Goal: Task Accomplishment & Management: Use online tool/utility

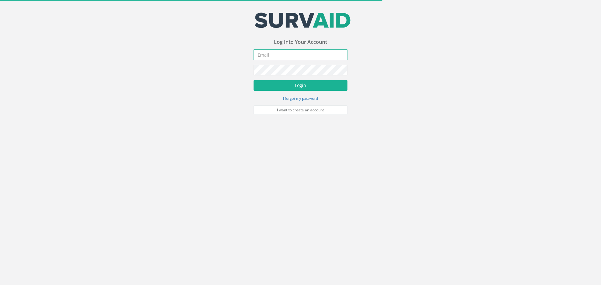
type input "[EMAIL_ADDRESS][DOMAIN_NAME]"
click at [296, 85] on button "Login" at bounding box center [300, 85] width 94 height 11
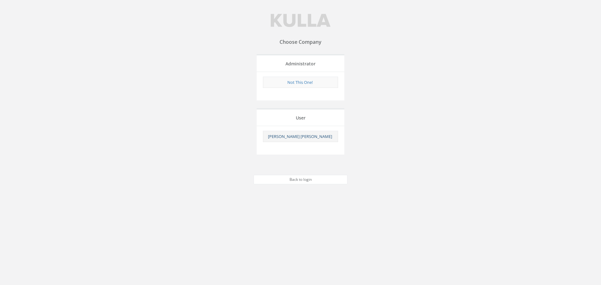
click at [288, 136] on link "[PERSON_NAME] [PERSON_NAME]" at bounding box center [300, 137] width 64 height 6
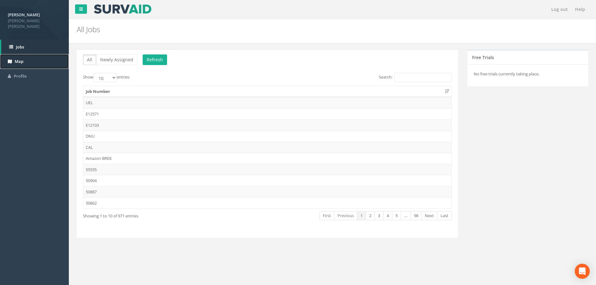
click at [14, 54] on link "Map" at bounding box center [34, 61] width 69 height 15
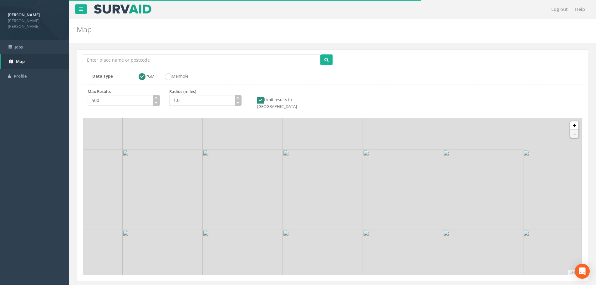
drag, startPoint x: 342, startPoint y: 225, endPoint x: 272, endPoint y: 200, distance: 73.9
click at [273, 200] on img at bounding box center [243, 190] width 80 height 80
click at [574, 123] on link "+" at bounding box center [574, 125] width 8 height 8
drag, startPoint x: 176, startPoint y: 210, endPoint x: 318, endPoint y: 212, distance: 141.4
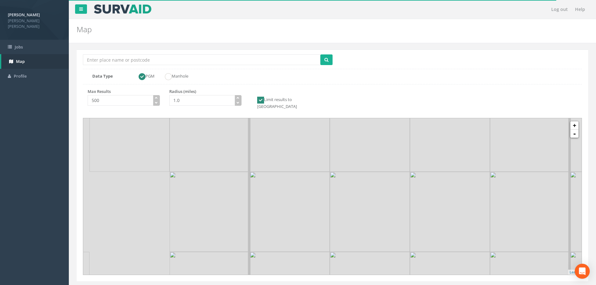
click at [318, 212] on img at bounding box center [290, 212] width 80 height 80
click at [576, 121] on link "+" at bounding box center [574, 125] width 8 height 8
drag, startPoint x: 268, startPoint y: 195, endPoint x: 404, endPoint y: 166, distance: 138.8
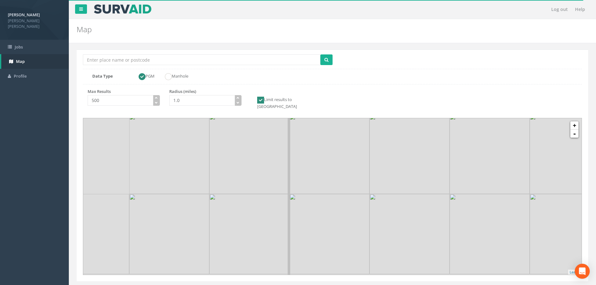
click at [404, 166] on img at bounding box center [409, 154] width 80 height 80
click at [576, 121] on link "+" at bounding box center [574, 125] width 8 height 8
drag, startPoint x: 135, startPoint y: 247, endPoint x: 283, endPoint y: 157, distance: 173.1
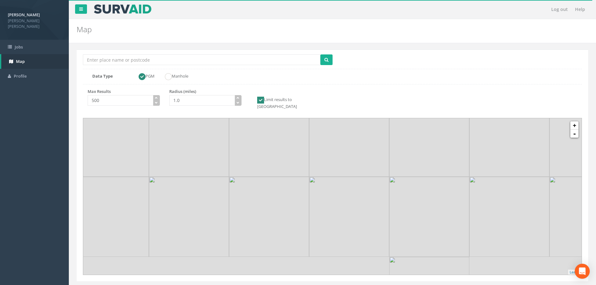
click at [283, 157] on img at bounding box center [269, 137] width 80 height 80
click at [575, 121] on link "+" at bounding box center [574, 125] width 8 height 8
drag, startPoint x: 218, startPoint y: 182, endPoint x: 308, endPoint y: 216, distance: 96.3
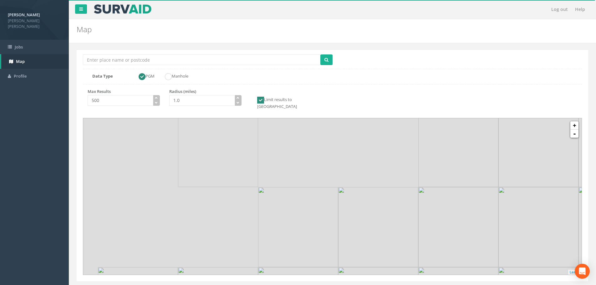
click at [308, 216] on img at bounding box center [298, 227] width 80 height 80
click at [575, 123] on link "+" at bounding box center [574, 125] width 8 height 8
drag, startPoint x: 177, startPoint y: 194, endPoint x: 255, endPoint y: 189, distance: 78.4
click at [255, 189] on img at bounding box center [220, 198] width 80 height 80
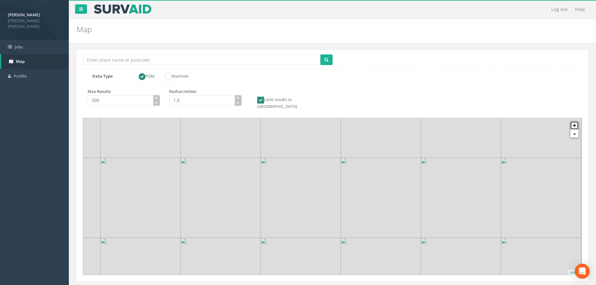
click at [574, 121] on link "+" at bounding box center [574, 125] width 8 height 8
drag, startPoint x: 141, startPoint y: 212, endPoint x: 420, endPoint y: 139, distance: 288.5
drag, startPoint x: 200, startPoint y: 170, endPoint x: 229, endPoint y: 213, distance: 52.0
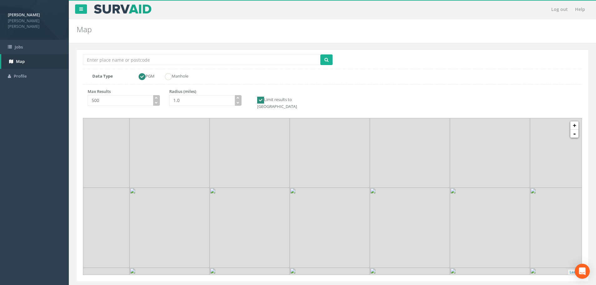
click at [229, 213] on img at bounding box center [250, 228] width 80 height 80
click at [328, 60] on button "submit" at bounding box center [326, 59] width 12 height 11
drag, startPoint x: 296, startPoint y: 218, endPoint x: 275, endPoint y: 201, distance: 26.7
click at [275, 201] on img at bounding box center [306, 210] width 80 height 80
drag, startPoint x: 229, startPoint y: 189, endPoint x: 243, endPoint y: 201, distance: 18.7
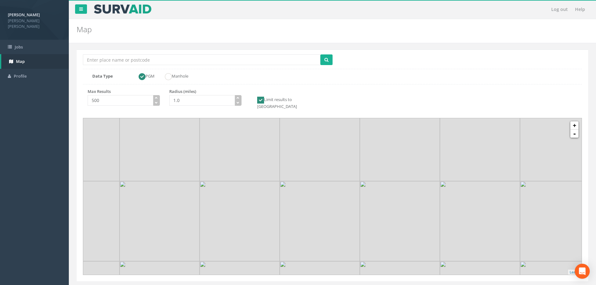
click at [243, 201] on img at bounding box center [240, 221] width 80 height 80
click at [101, 57] on input "Location Search Box" at bounding box center [201, 59] width 237 height 11
type input "tower bridge"
click at [320, 54] on button "submit" at bounding box center [326, 59] width 12 height 11
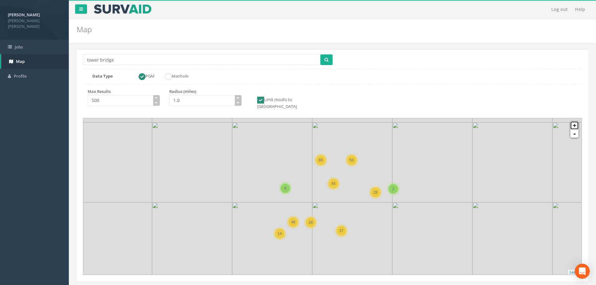
click at [576, 121] on link "+" at bounding box center [574, 125] width 8 height 8
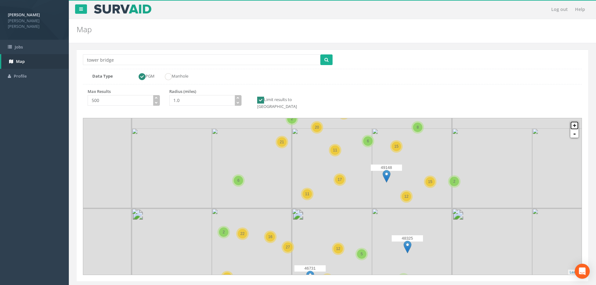
click at [576, 121] on link "+" at bounding box center [574, 125] width 8 height 8
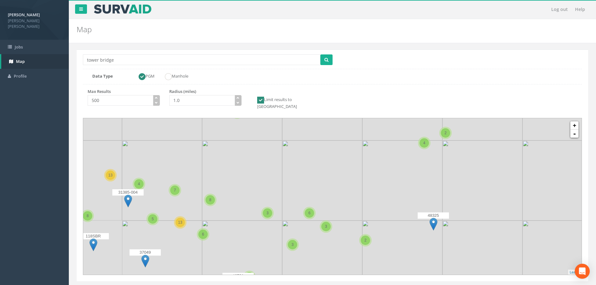
drag, startPoint x: 321, startPoint y: 246, endPoint x: 274, endPoint y: 160, distance: 98.3
click at [274, 160] on icon at bounding box center [283, 116] width 520 height 163
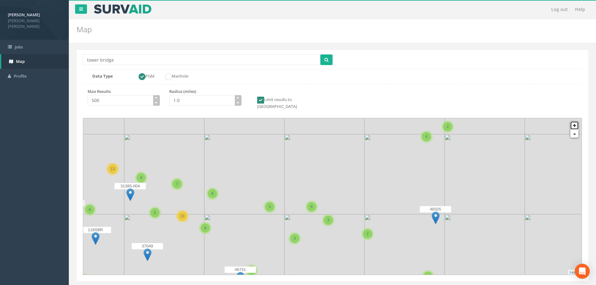
click at [571, 121] on link "+" at bounding box center [574, 125] width 8 height 8
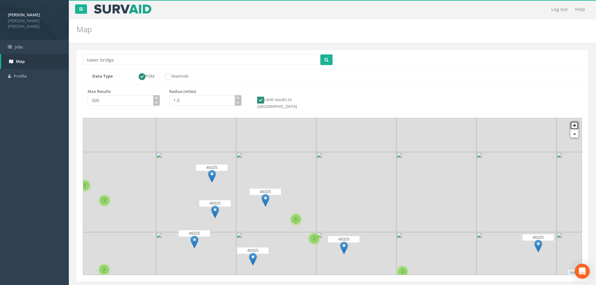
click at [571, 121] on link "+" at bounding box center [574, 125] width 8 height 8
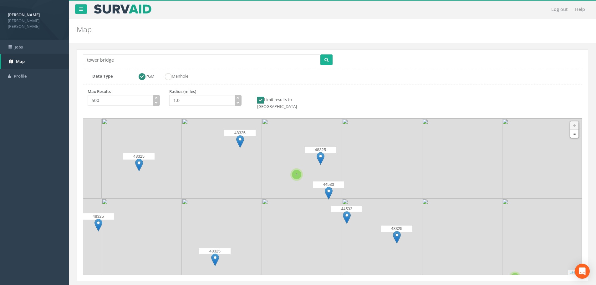
drag, startPoint x: 170, startPoint y: 228, endPoint x: 206, endPoint y: 161, distance: 75.8
click at [206, 161] on icon at bounding box center [374, 127] width 520 height 163
click at [238, 135] on img at bounding box center [240, 141] width 8 height 13
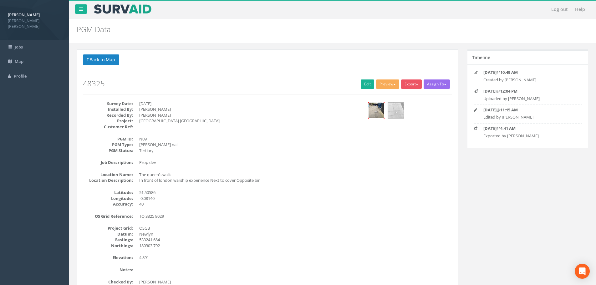
click at [373, 110] on img at bounding box center [376, 111] width 16 height 16
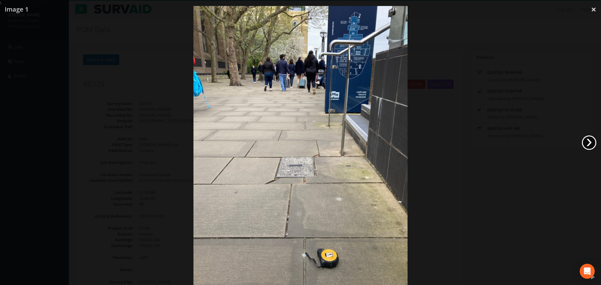
click at [591, 144] on link "›" at bounding box center [588, 142] width 14 height 14
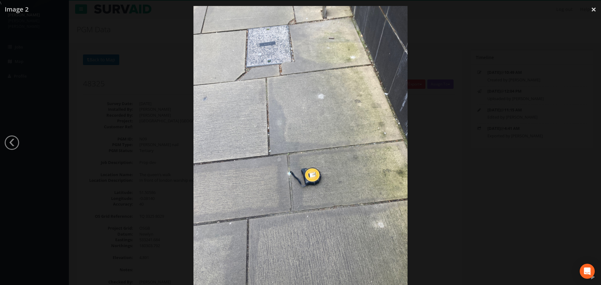
click at [291, 177] on img at bounding box center [300, 148] width 214 height 285
click at [84, 43] on div at bounding box center [300, 148] width 601 height 285
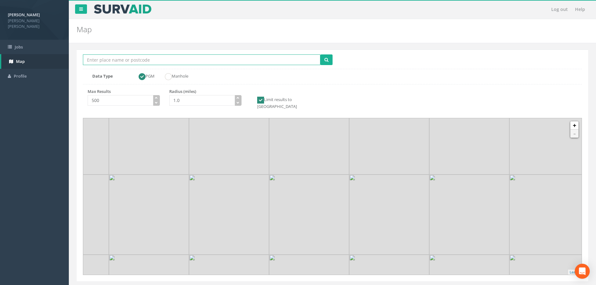
click at [121, 56] on input "Location Search Box" at bounding box center [201, 59] width 237 height 11
type input "tower bridge"
click at [320, 54] on button "submit" at bounding box center [326, 59] width 12 height 11
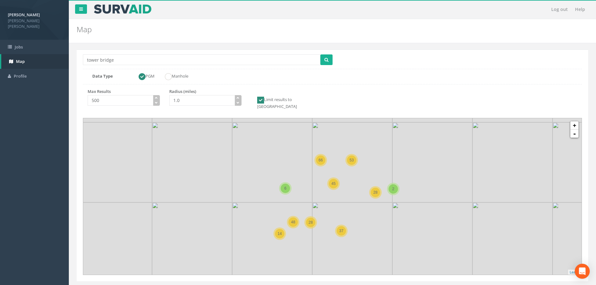
click at [332, 210] on icon at bounding box center [333, 196] width 520 height 163
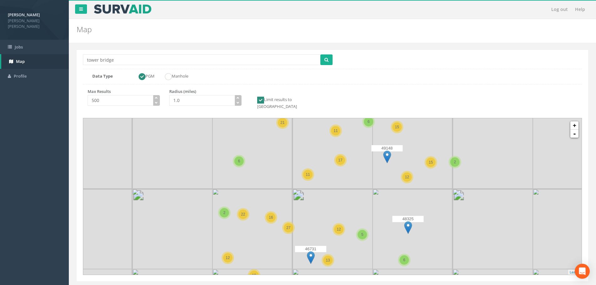
click at [324, 215] on icon at bounding box center [333, 196] width 520 height 163
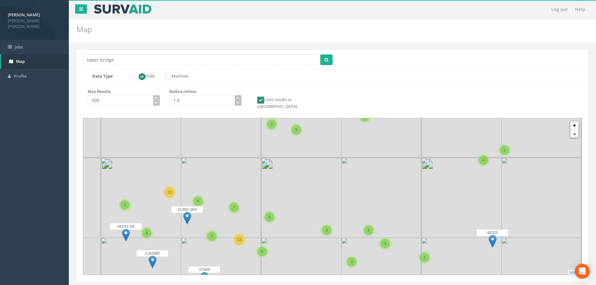
click at [324, 215] on icon at bounding box center [333, 196] width 520 height 163
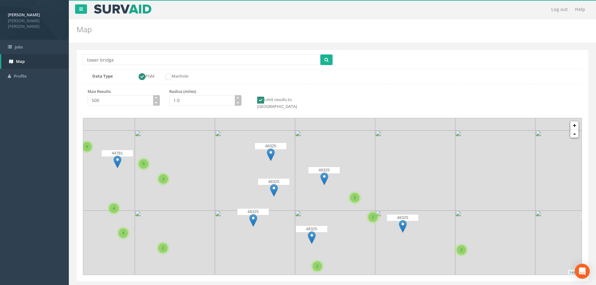
drag, startPoint x: 362, startPoint y: 235, endPoint x: 298, endPoint y: 190, distance: 78.4
click at [298, 190] on icon at bounding box center [269, 151] width 520 height 163
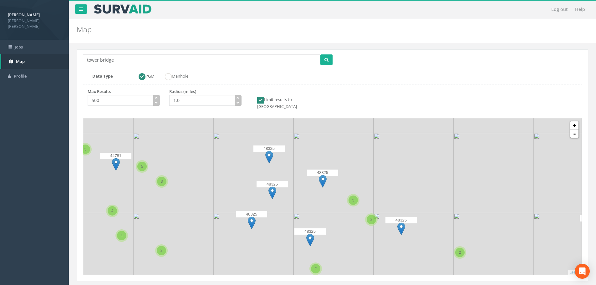
drag, startPoint x: 340, startPoint y: 217, endPoint x: 338, endPoint y: 221, distance: 3.5
click at [338, 221] on icon at bounding box center [331, 198] width 520 height 163
click at [21, 44] on span "Jobs" at bounding box center [19, 47] width 8 height 6
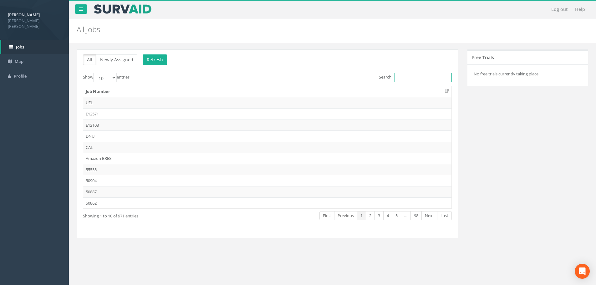
click at [442, 75] on input "Search:" at bounding box center [422, 77] width 57 height 9
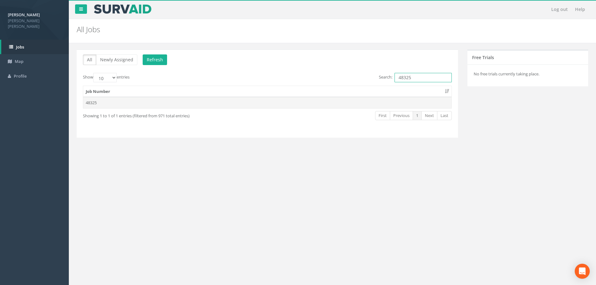
type input "48325"
click at [91, 102] on td "48325" at bounding box center [267, 102] width 368 height 11
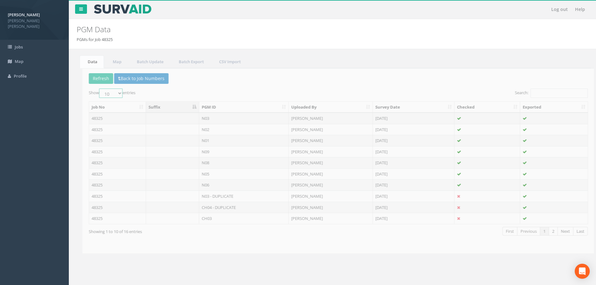
click at [114, 95] on select "10 25 50 100" at bounding box center [104, 93] width 23 height 9
select select "25"
click at [94, 89] on select "10 25 50 100" at bounding box center [104, 93] width 23 height 9
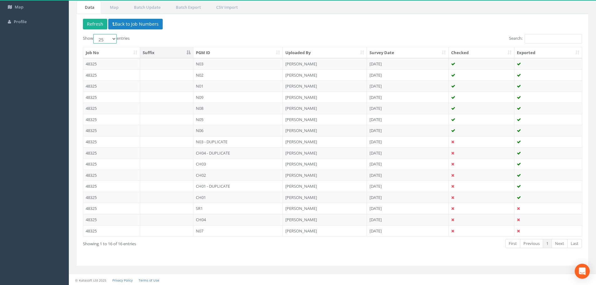
scroll to position [55, 0]
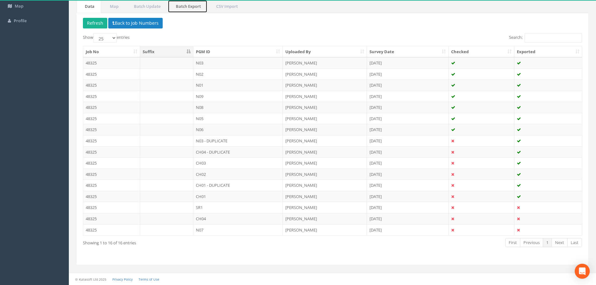
click at [190, 7] on link "Batch Export" at bounding box center [188, 6] width 40 height 13
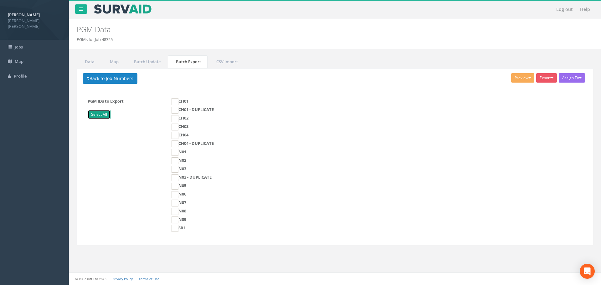
click at [96, 112] on link "Select All" at bounding box center [99, 114] width 23 height 9
checkbox input "true"
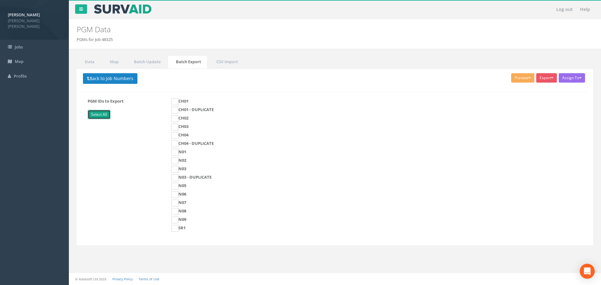
checkbox input "true"
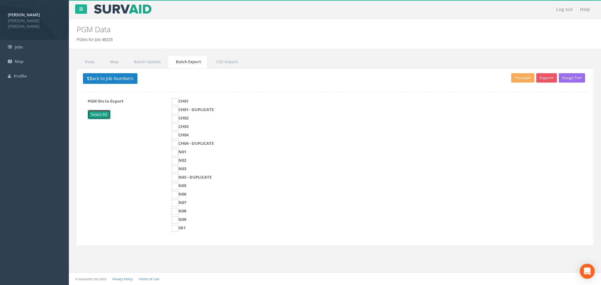
checkbox input "true"
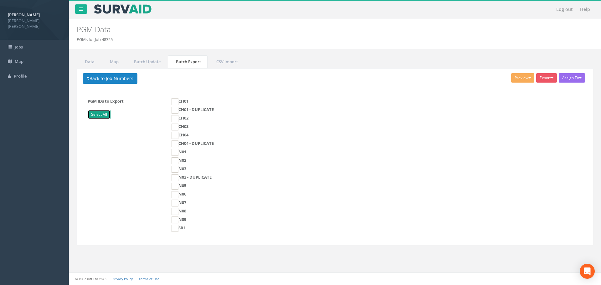
checkbox input "true"
click at [521, 79] on button "Preview" at bounding box center [522, 77] width 23 height 9
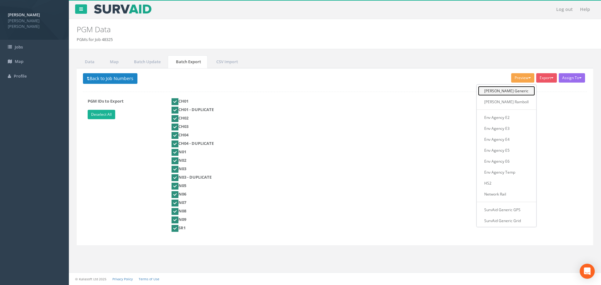
click at [508, 92] on link "[PERSON_NAME] Generic" at bounding box center [506, 91] width 57 height 10
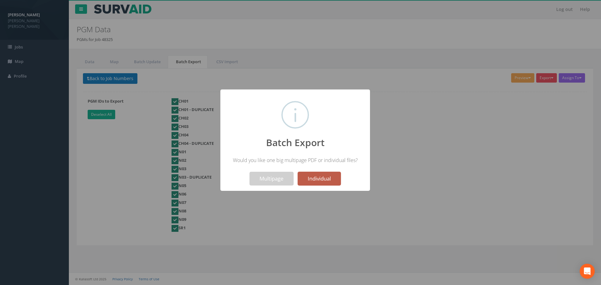
click at [309, 179] on button "Individual" at bounding box center [318, 179] width 43 height 14
